Goal: Task Accomplishment & Management: Manage account settings

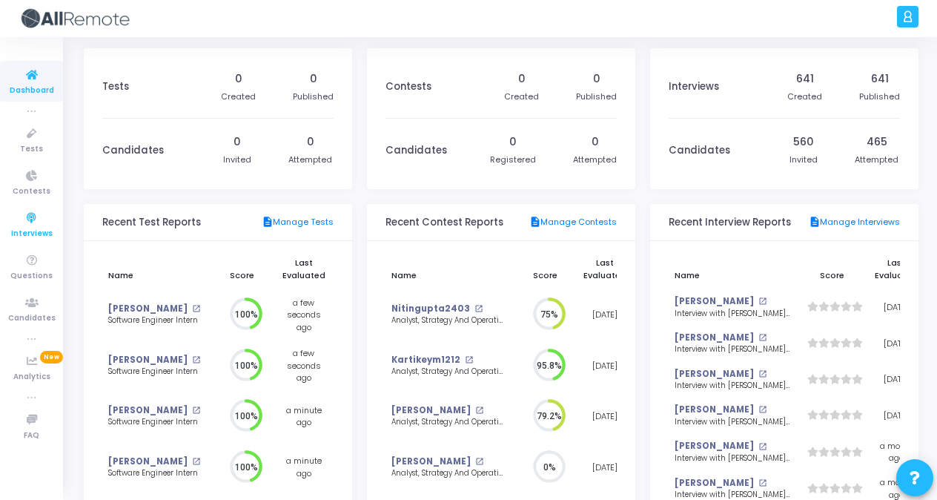
click at [36, 207] on link "Interviews" at bounding box center [31, 224] width 63 height 41
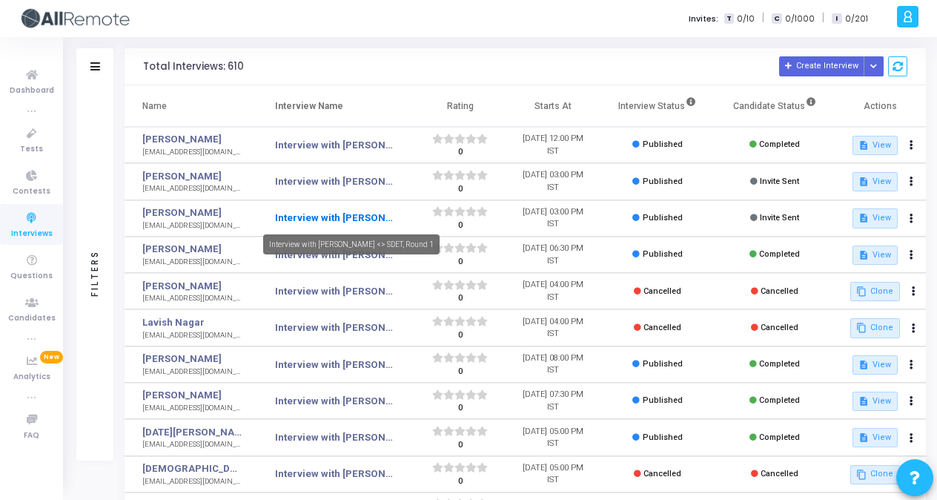
click at [328, 210] on link "Interview with [PERSON_NAME] <> SDET, Round 1" at bounding box center [334, 217] width 118 height 15
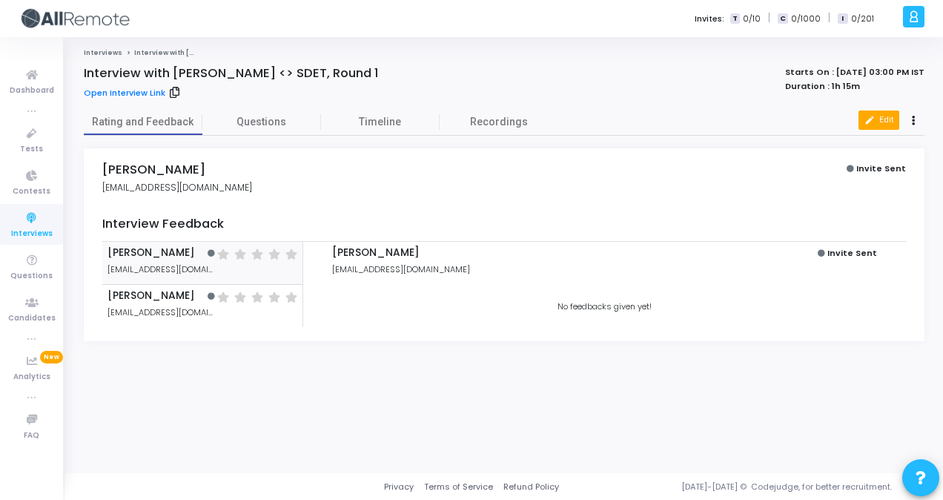
click at [881, 120] on button "edit Edit" at bounding box center [878, 119] width 41 height 19
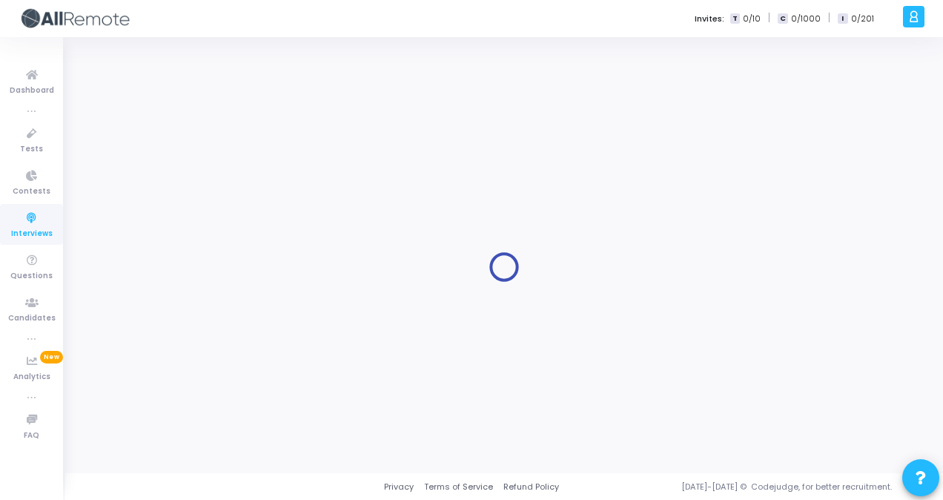
type input "Interview with [PERSON_NAME] <> SDET, Round 1"
type input "[PERSON_NAME]"
type input "[EMAIL_ADDRESS][DOMAIN_NAME]"
type input "7976876624"
type input "[DATE] 3:00 PM"
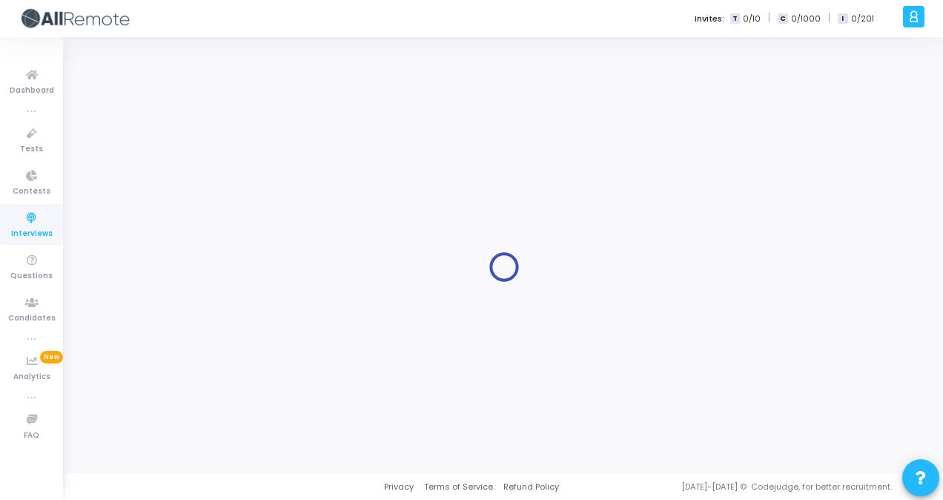
type input "5"
type input "1"
type input "15"
checkbox input "true"
checkbox input "false"
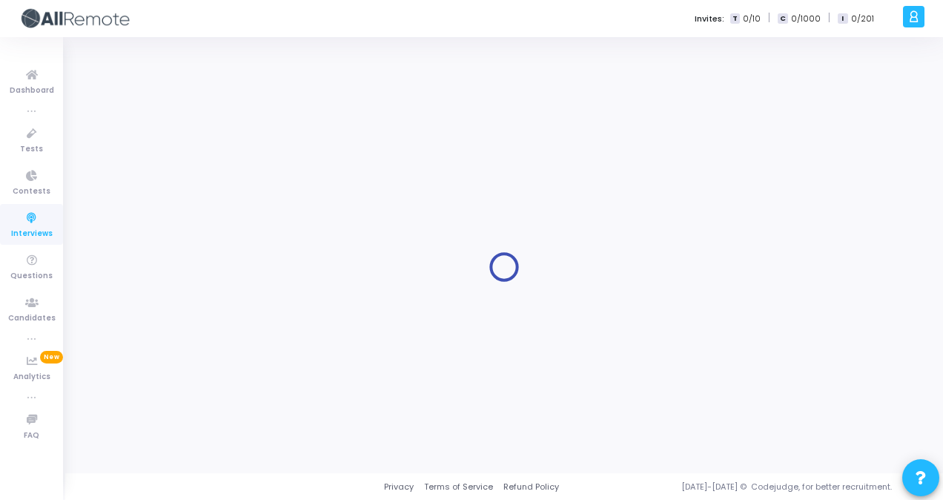
checkbox input "false"
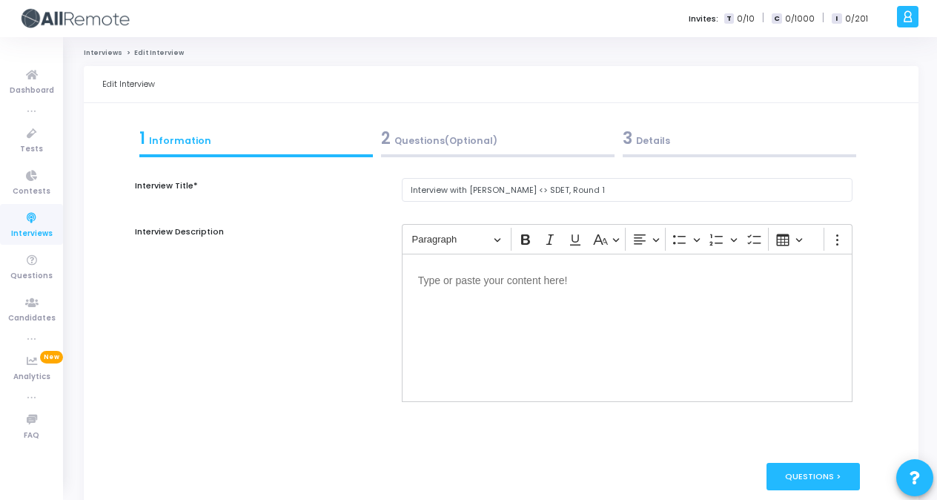
click at [699, 127] on div "3 Details" at bounding box center [739, 138] width 233 height 24
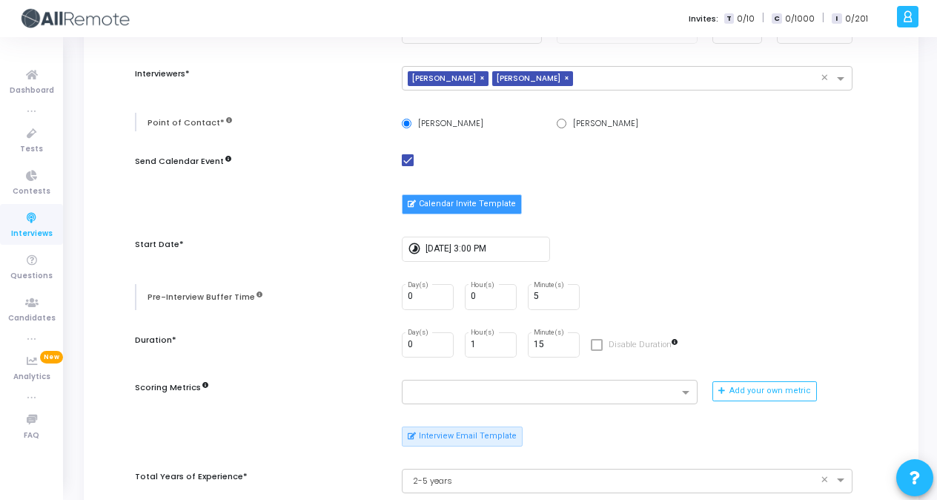
scroll to position [206, 0]
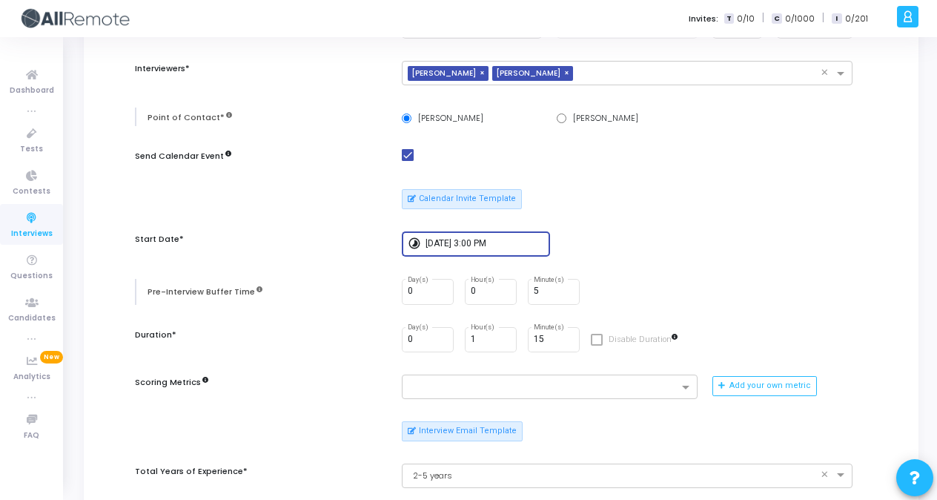
click at [445, 241] on input "[DATE] 3:00 PM" at bounding box center [484, 244] width 119 height 10
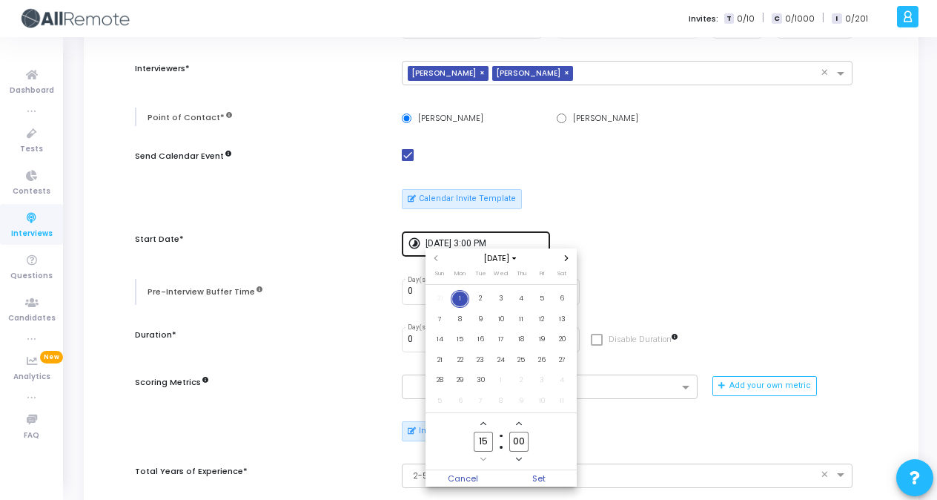
scroll to position [0, 0]
click at [504, 299] on span "3" at bounding box center [500, 299] width 19 height 19
click at [534, 477] on span "Set" at bounding box center [539, 478] width 76 height 16
type input "[DATE] 3:00 PM"
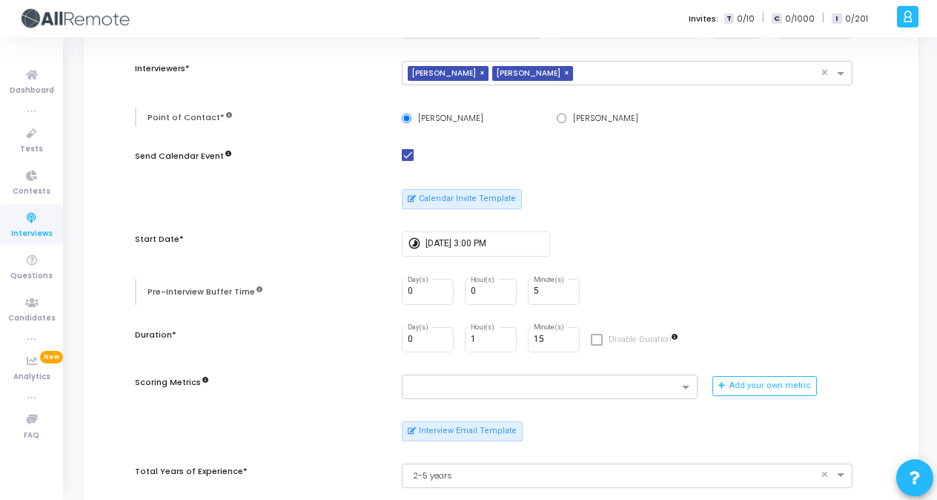
click at [674, 320] on div "Candidate's Resume Upload Resume Download Resume Candidate's Information* [PERS…" at bounding box center [500, 428] width 717 height 912
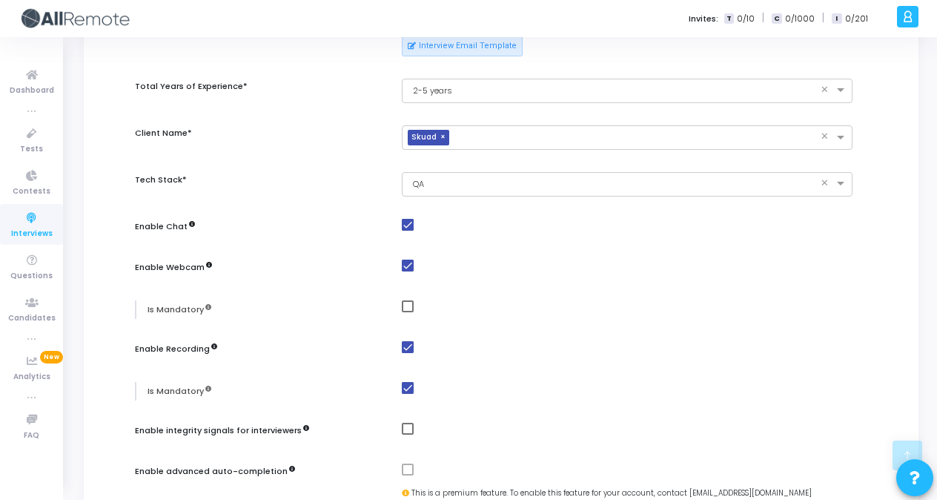
scroll to position [772, 0]
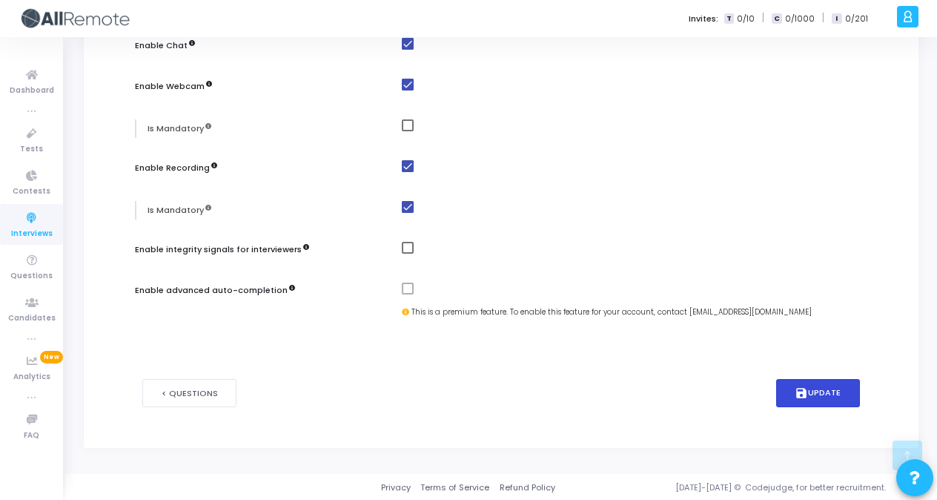
click at [820, 383] on button "save Update" at bounding box center [818, 393] width 84 height 29
